Goal: Task Accomplishment & Management: Manage account settings

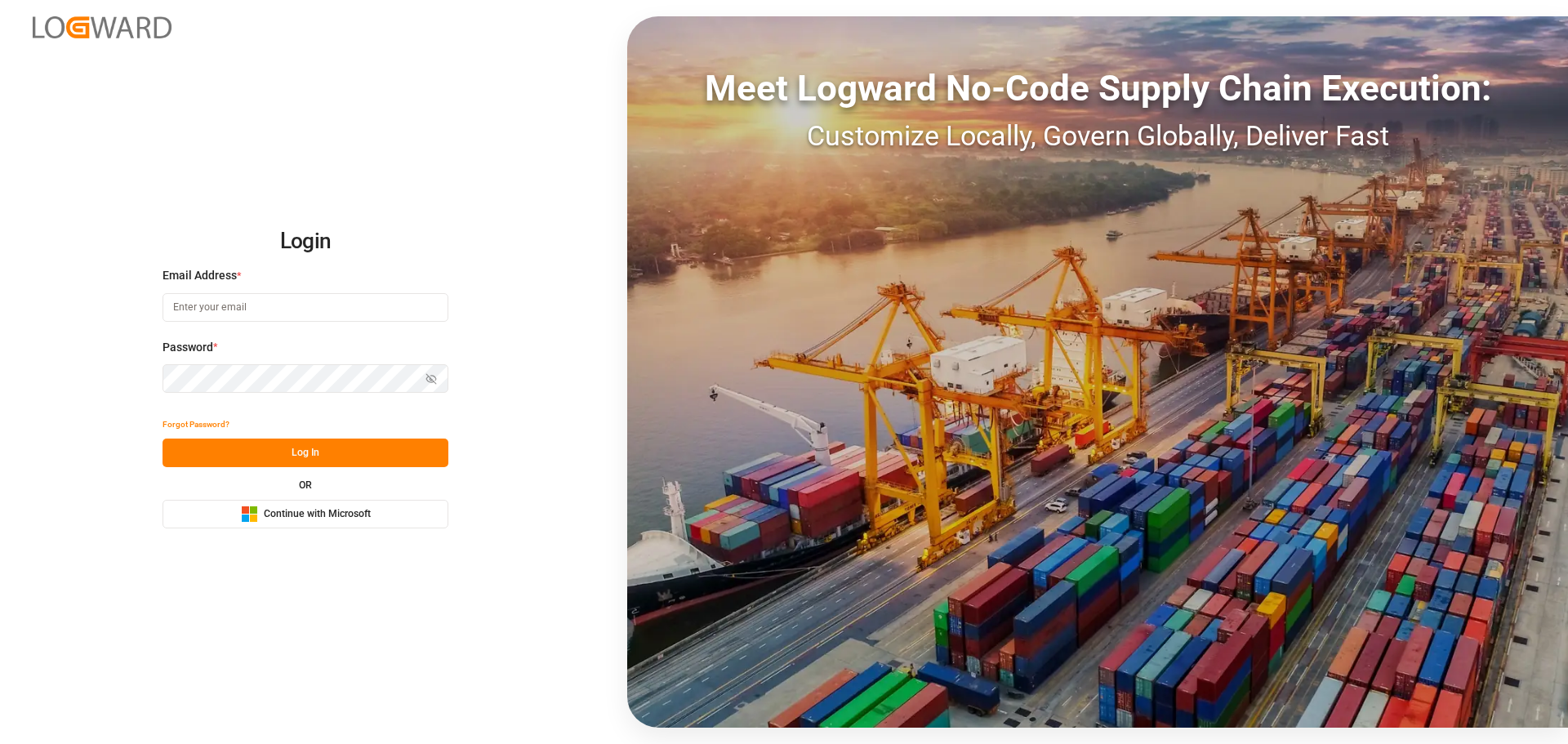
click at [288, 505] on button "Microsoft Logo Continue with Microsoft" at bounding box center [305, 513] width 286 height 28
